Goal: Information Seeking & Learning: Learn about a topic

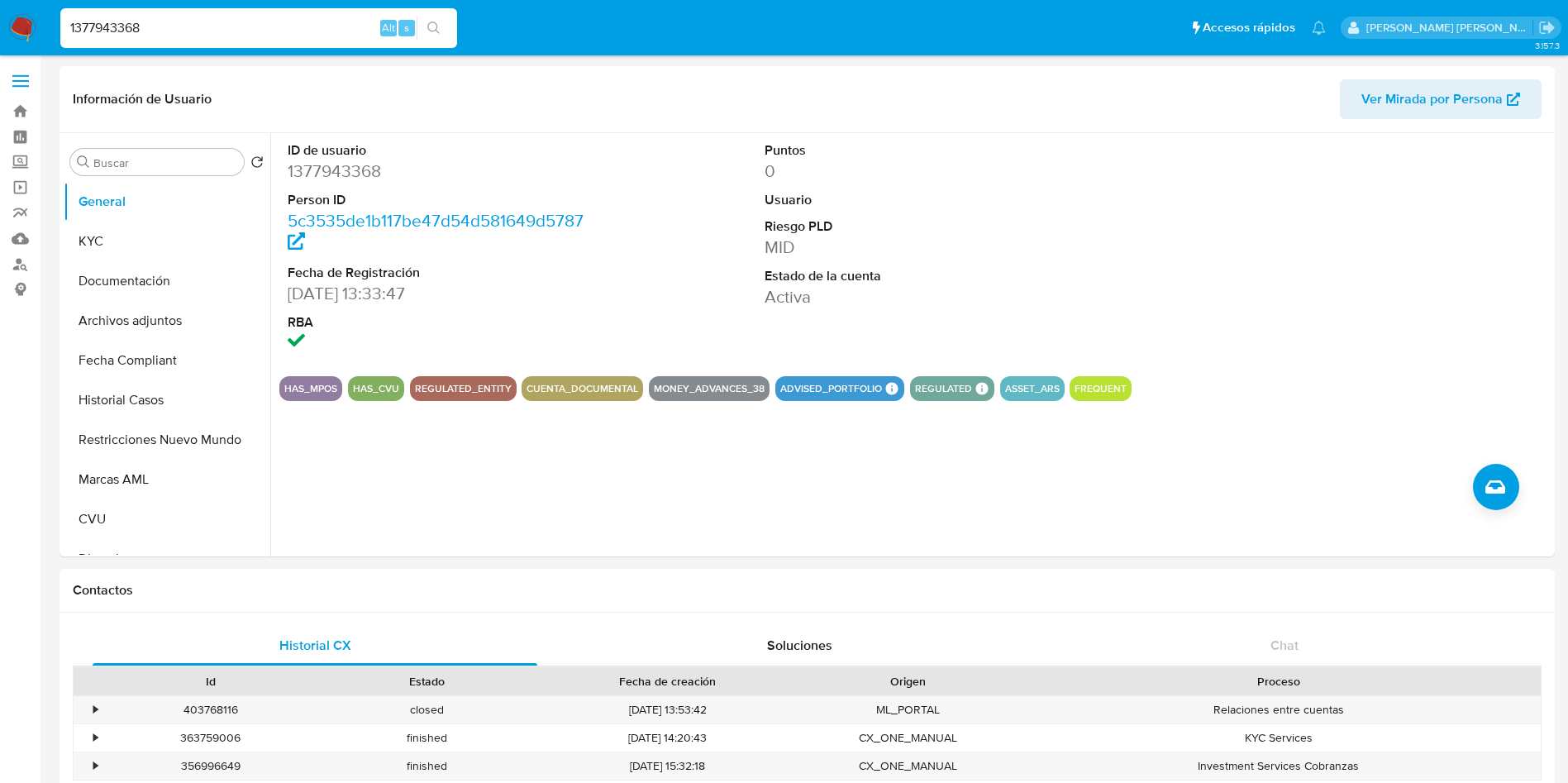
select select "10"
drag, startPoint x: 224, startPoint y: 29, endPoint x: 0, endPoint y: 5, distance: 225.3
click at [0, 5] on nav "Pausado Ver notificaciones 1377943368 Alt s Accesos rápidos Presiona las siguie…" at bounding box center [784, 28] width 1568 height 56
paste input "681194973"
type input "681194973"
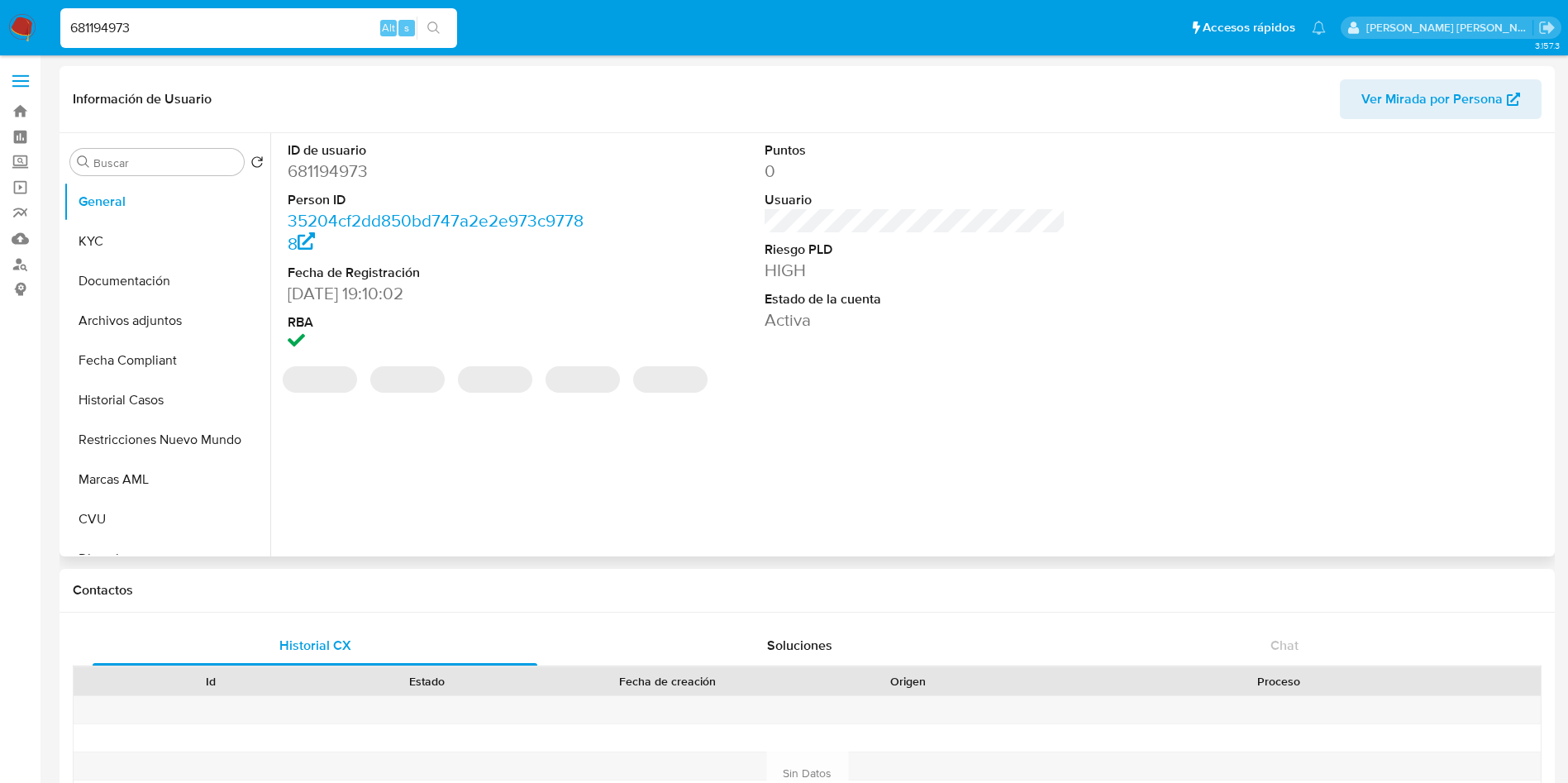
select select "10"
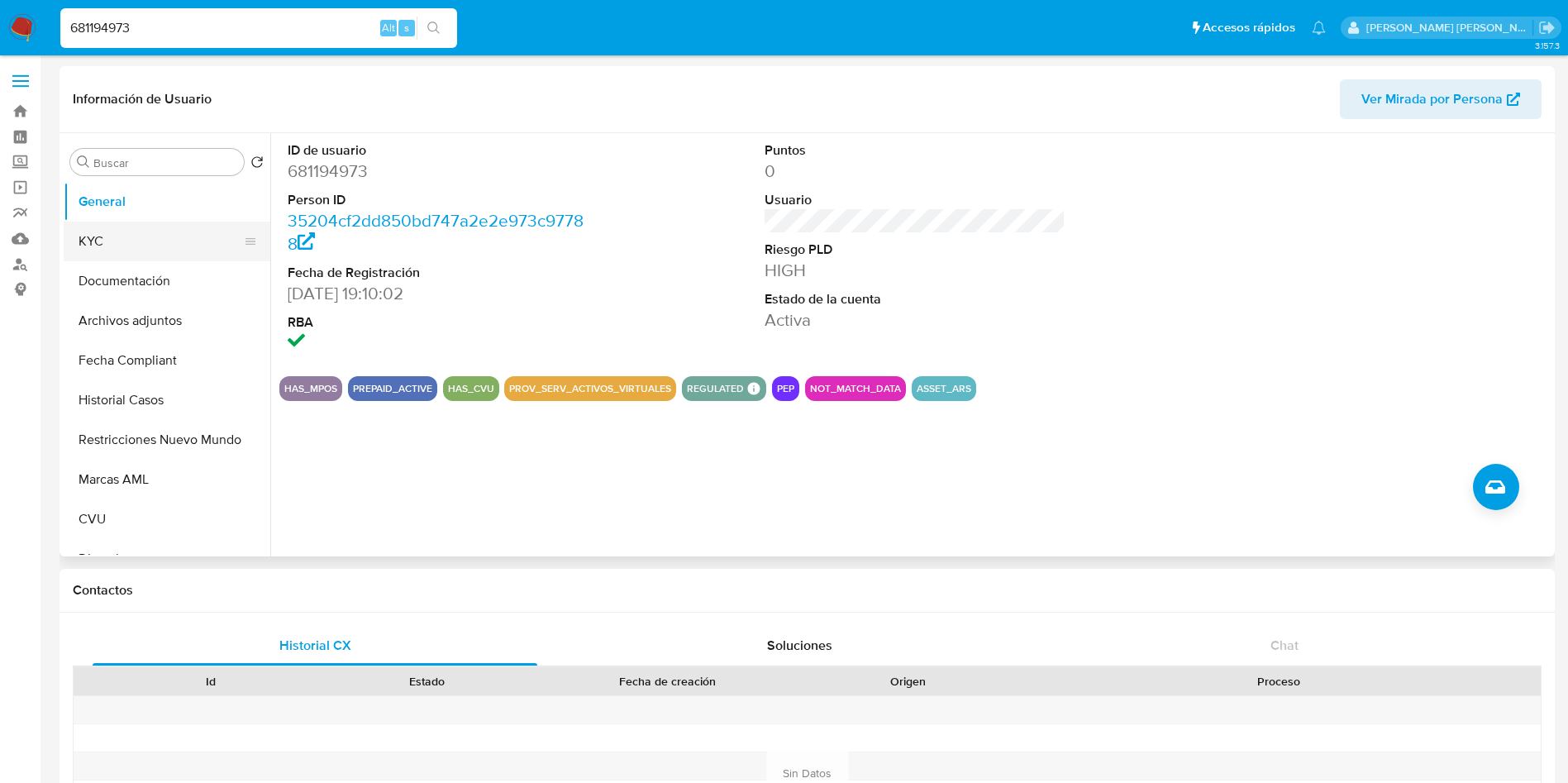
click at [162, 236] on button "KYC" at bounding box center [160, 241] width 194 height 39
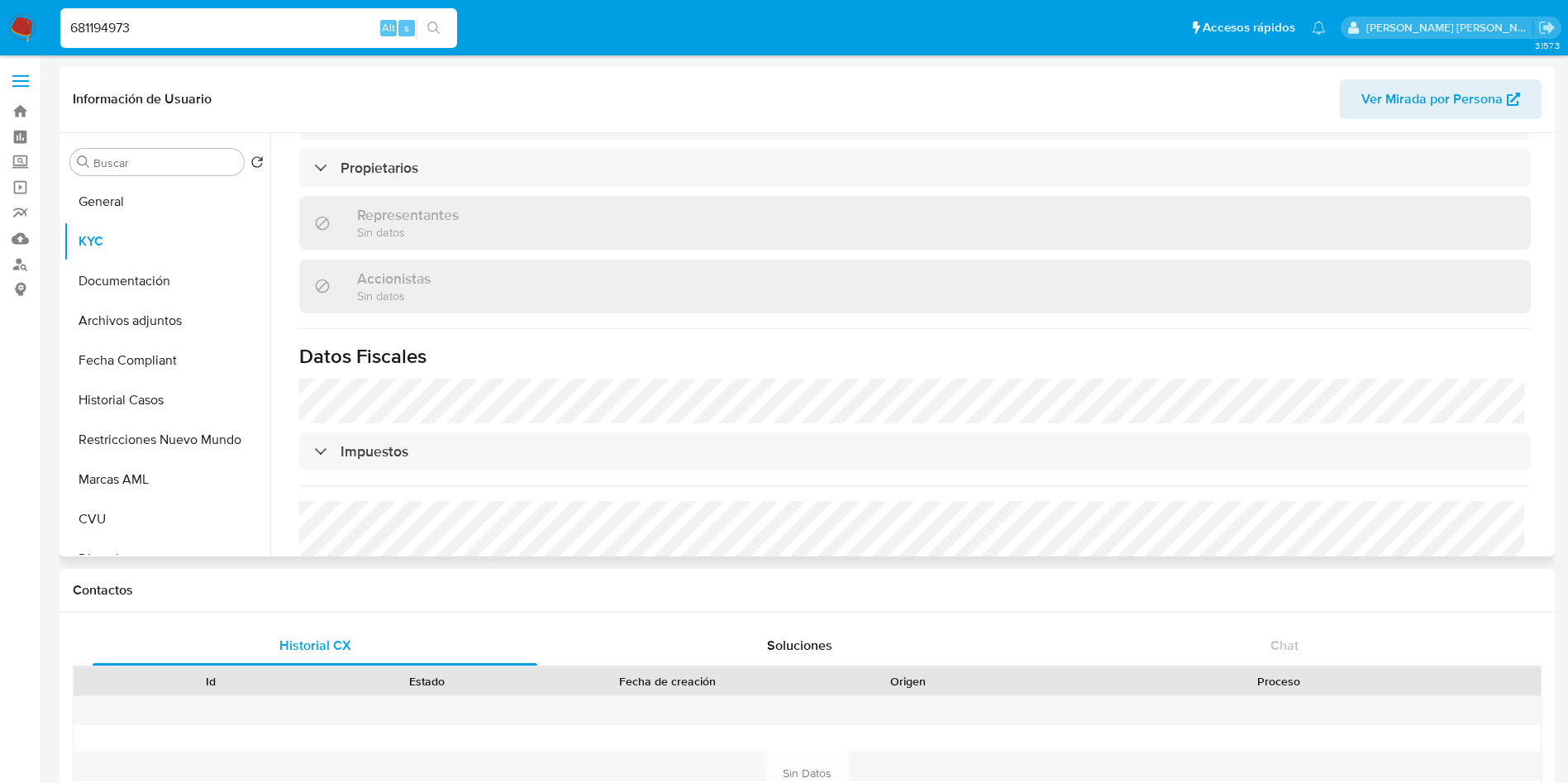
scroll to position [1110, 0]
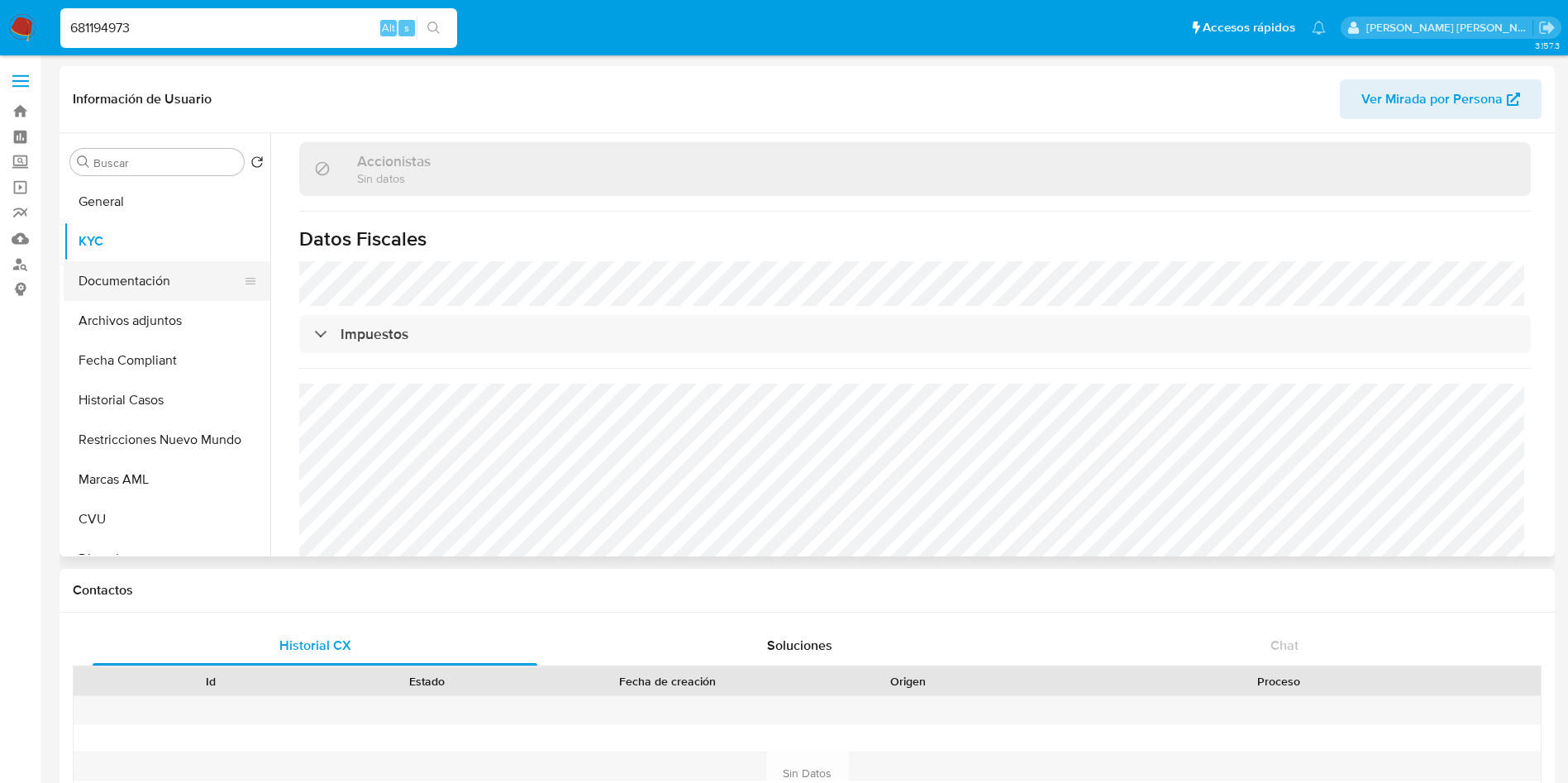
click at [179, 278] on button "Documentación" at bounding box center [160, 281] width 194 height 39
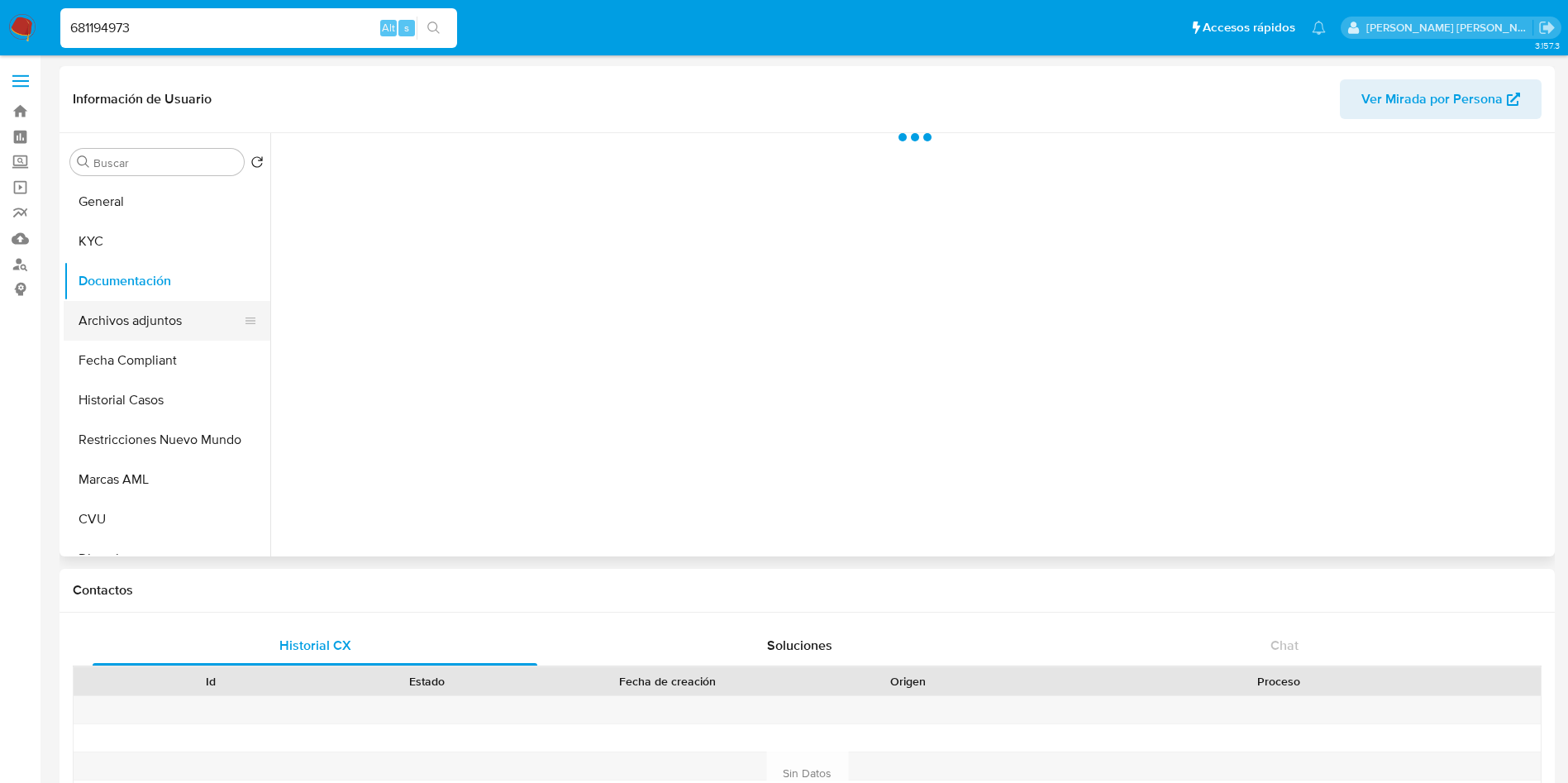
scroll to position [0, 0]
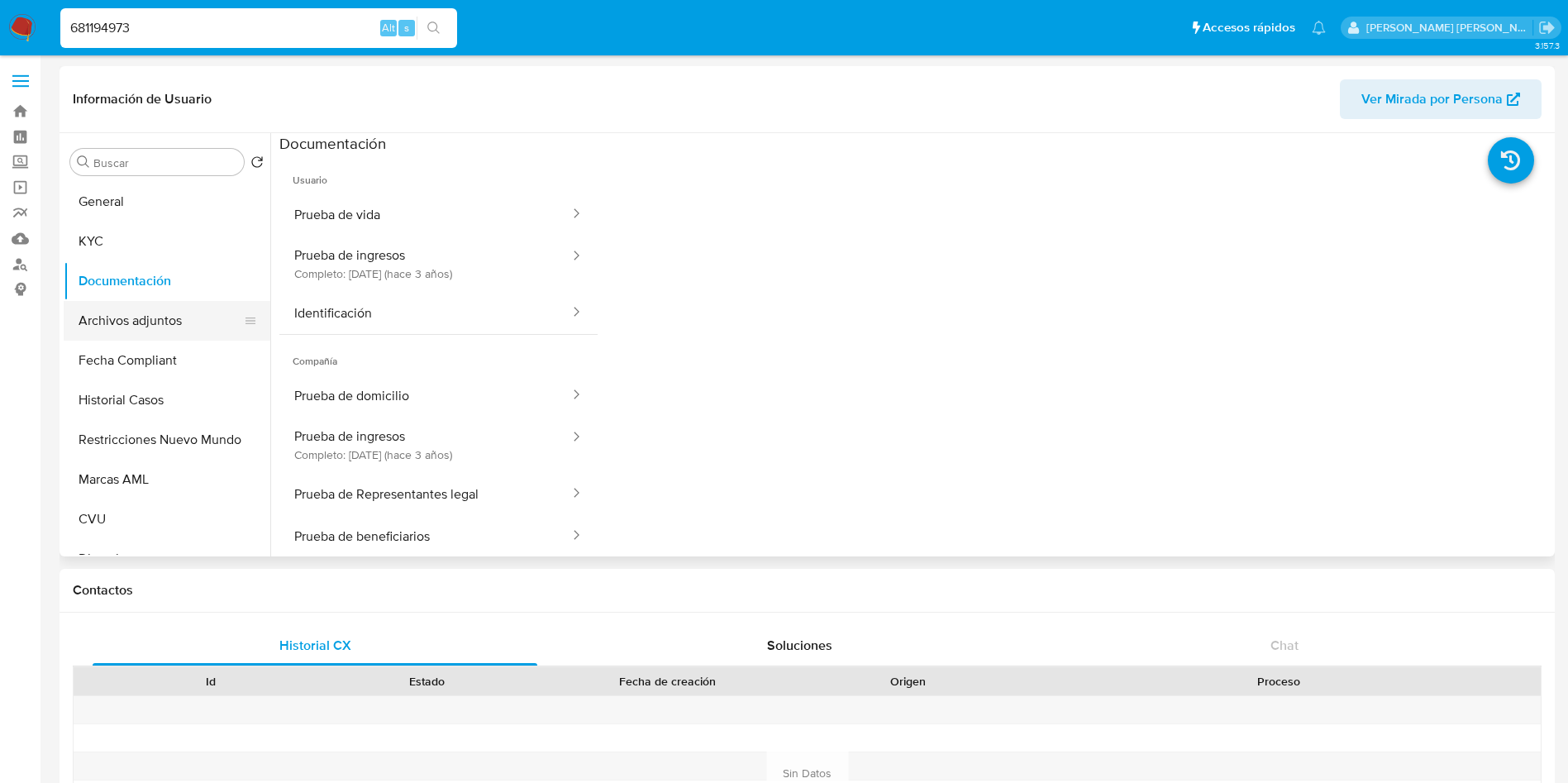
click at [147, 309] on button "Archivos adjuntos" at bounding box center [160, 321] width 194 height 39
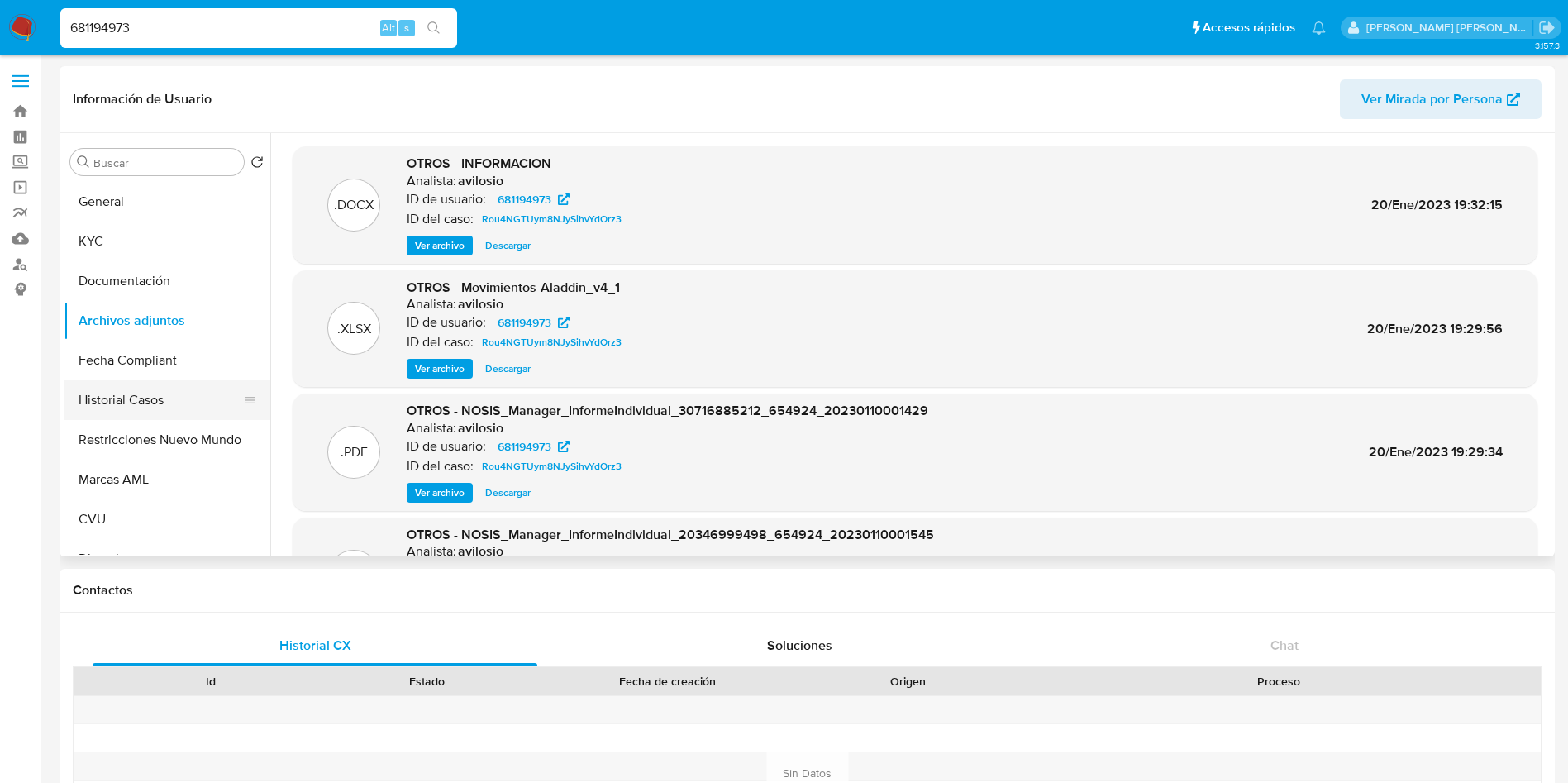
click at [160, 407] on button "Historial Casos" at bounding box center [160, 400] width 194 height 39
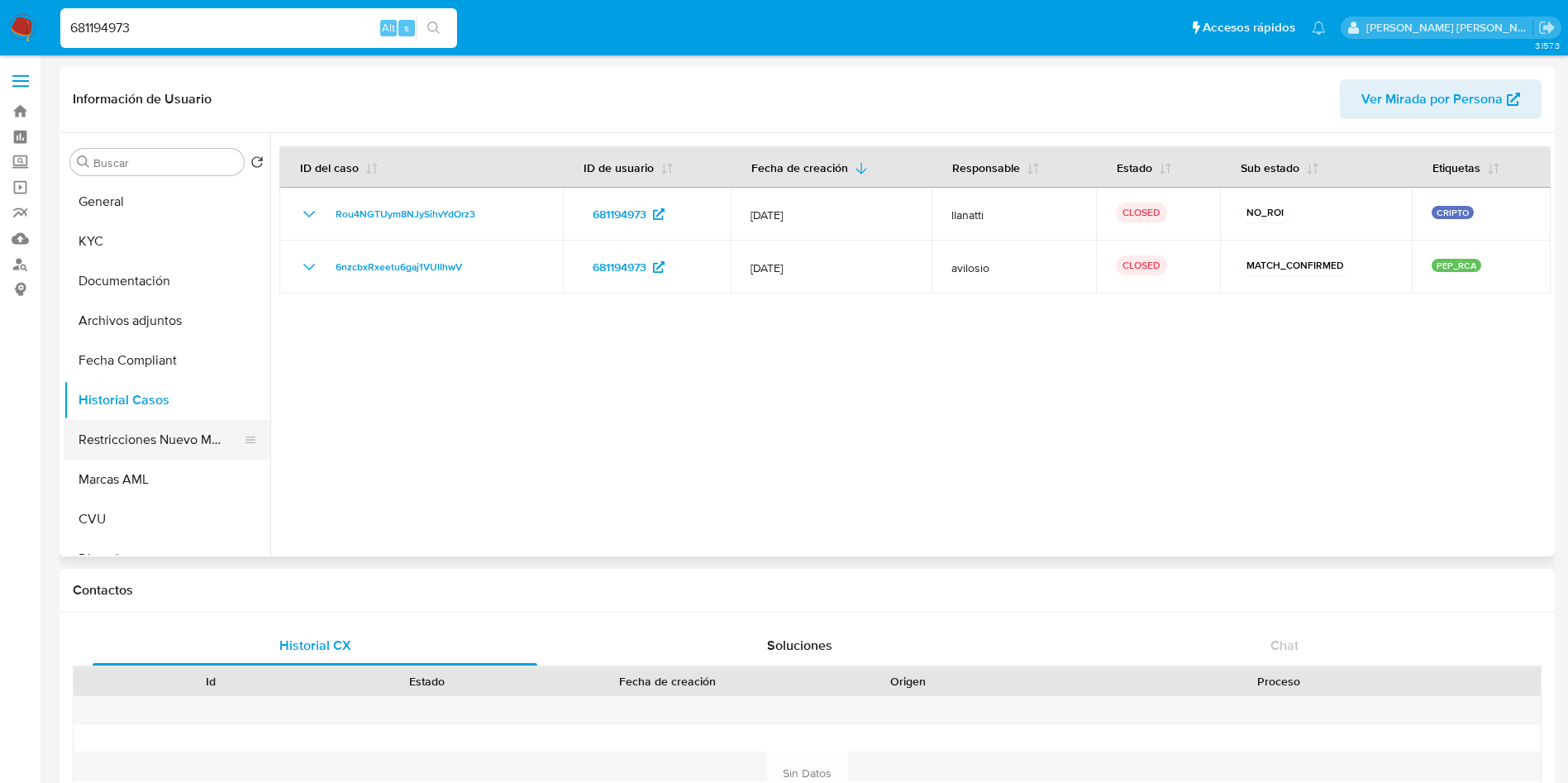
click at [154, 446] on button "Restricciones Nuevo Mundo" at bounding box center [160, 439] width 194 height 39
